Goal: Task Accomplishment & Management: Manage account settings

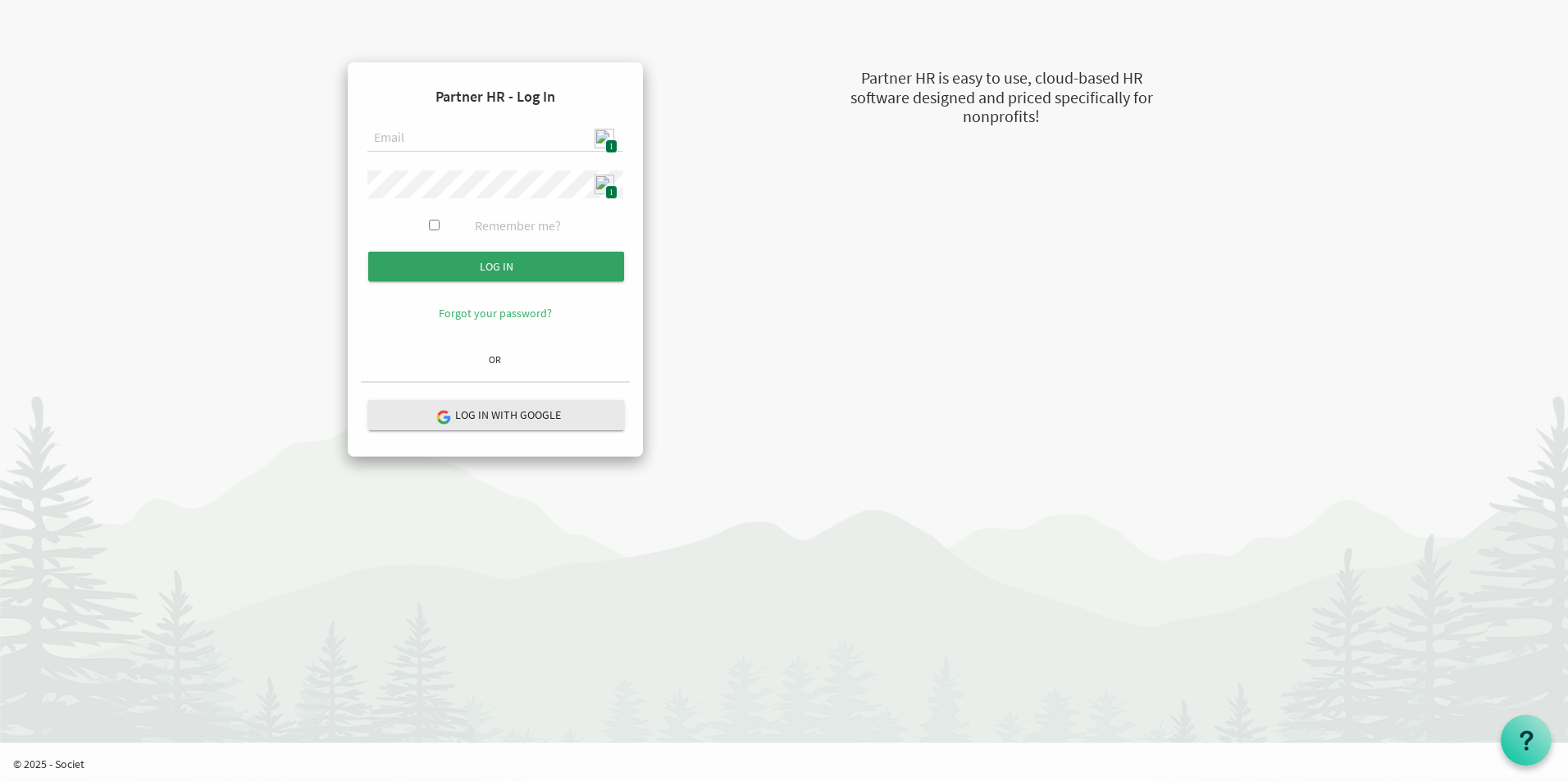
type input "[EMAIL_ADDRESS][DOMAIN_NAME]"
drag, startPoint x: 509, startPoint y: 266, endPoint x: 522, endPoint y: 278, distance: 17.7
click at [509, 266] on input "Log in" at bounding box center [495, 266] width 256 height 30
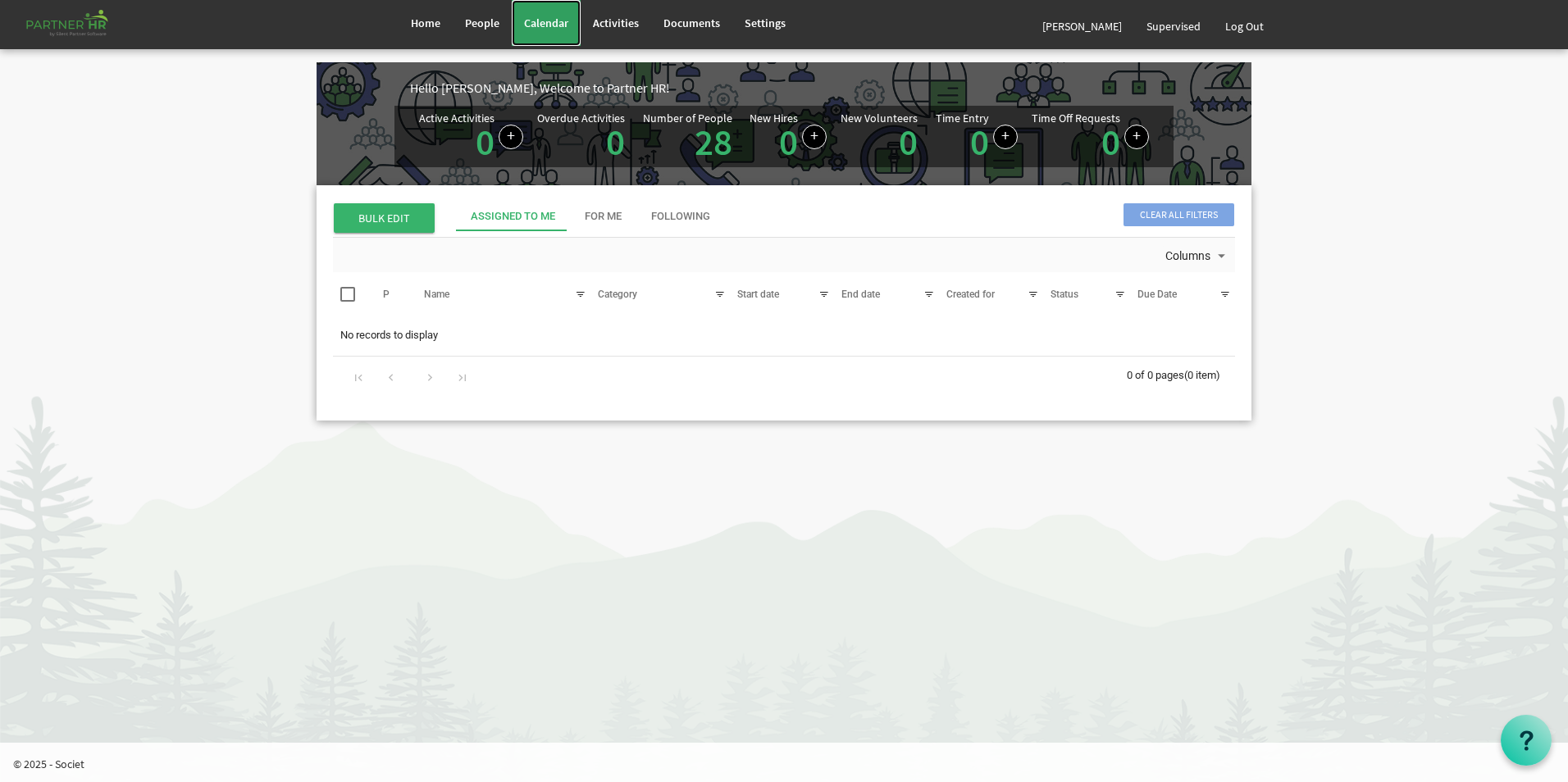
click at [539, 34] on link "Calendar" at bounding box center [545, 23] width 69 height 46
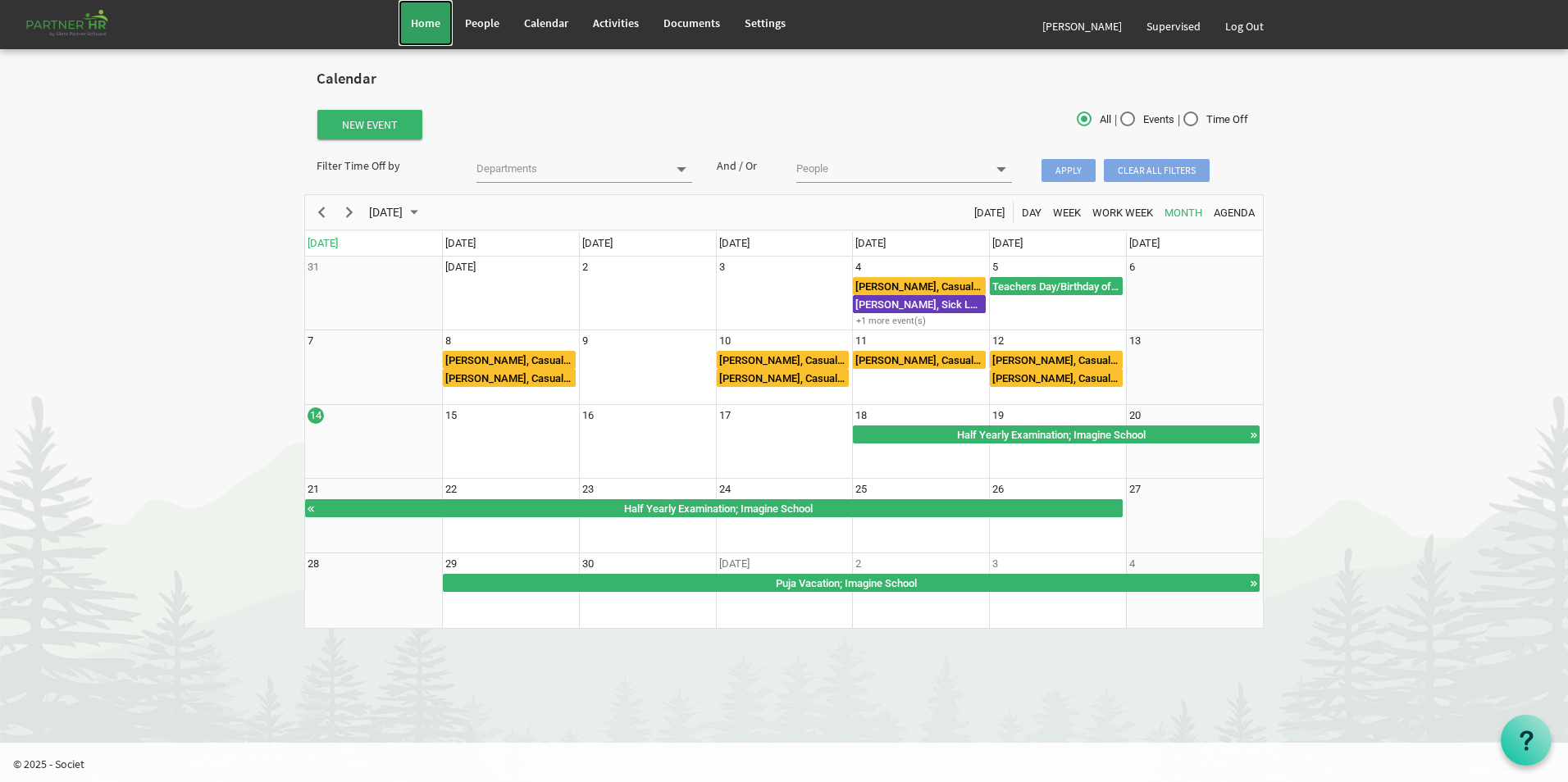
click at [432, 26] on span "Home" at bounding box center [426, 22] width 30 height 14
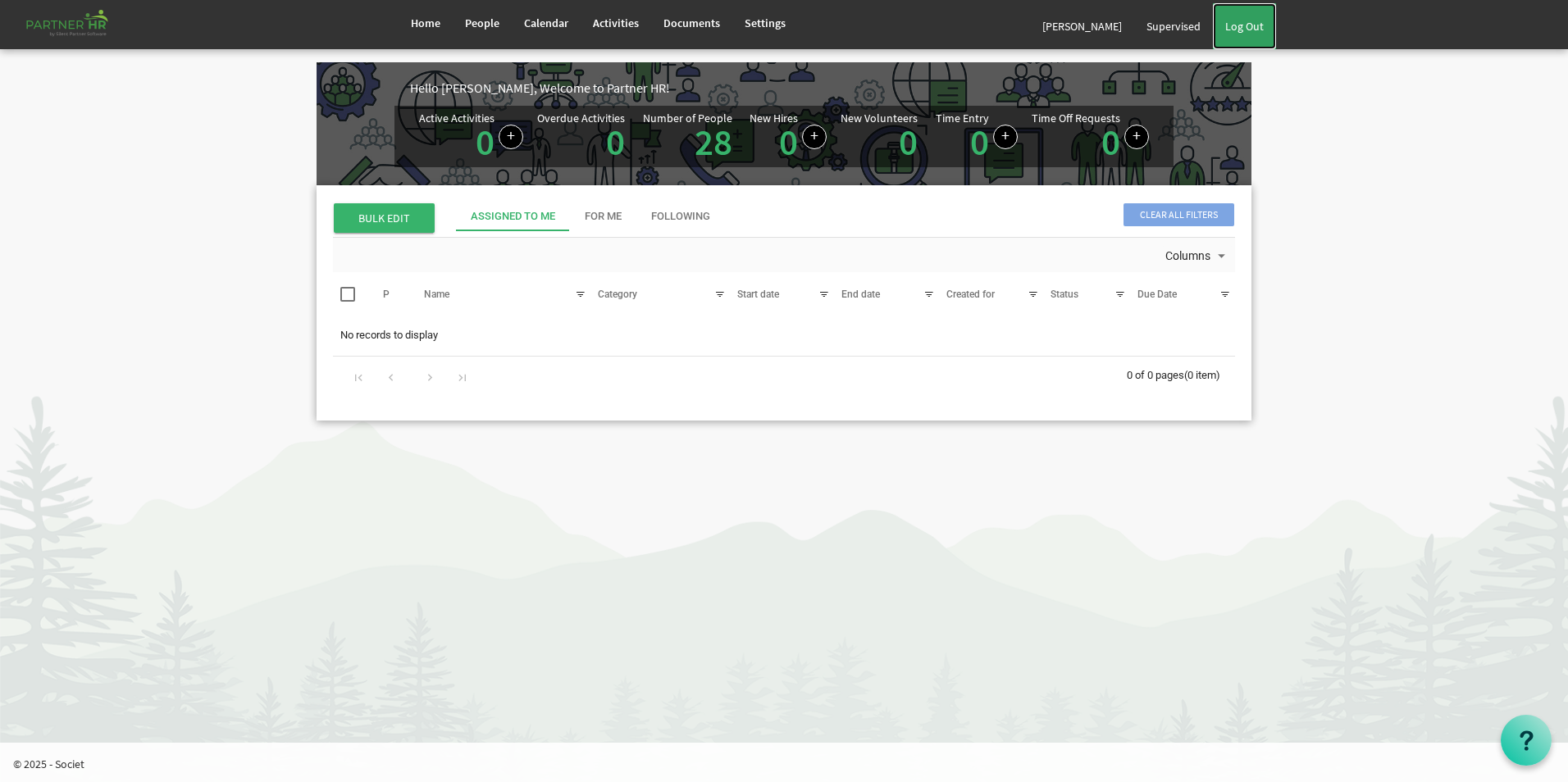
click at [1239, 34] on link "Log Out" at bounding box center [1244, 26] width 63 height 46
